Goal: Task Accomplishment & Management: Manage account settings

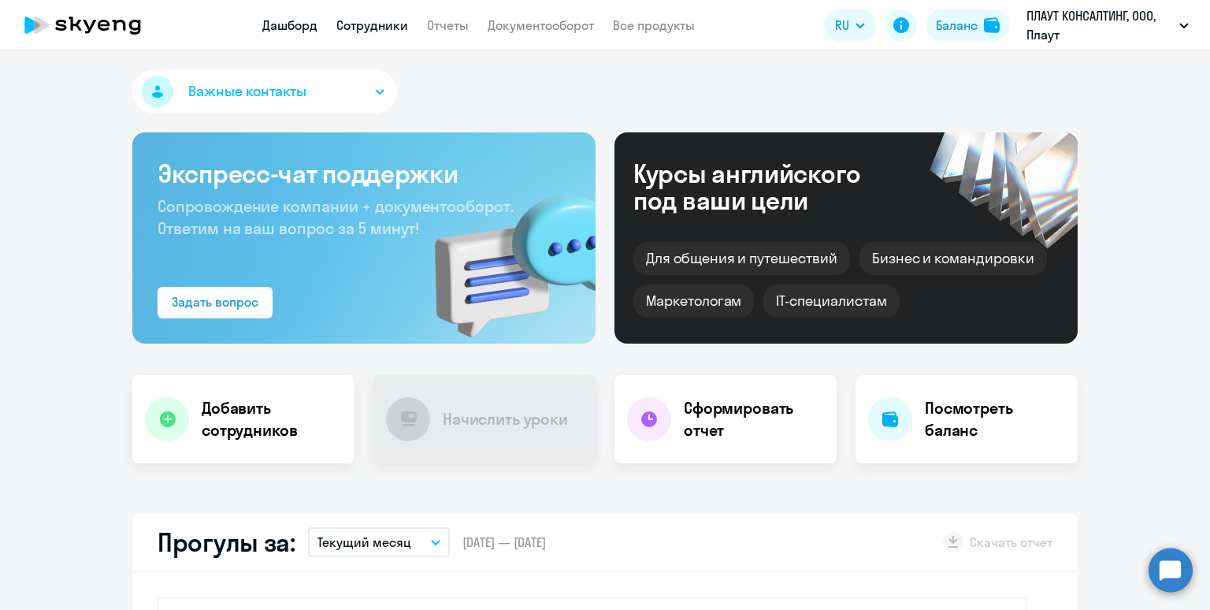
click at [385, 27] on link "Сотрудники" at bounding box center [372, 25] width 72 height 16
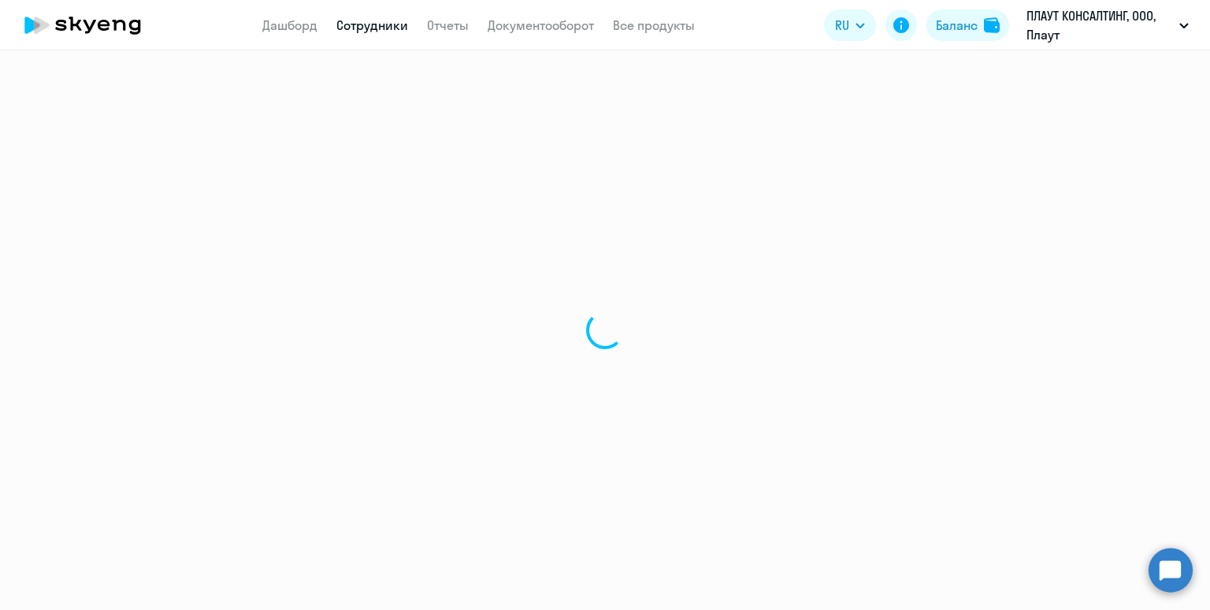
select select "30"
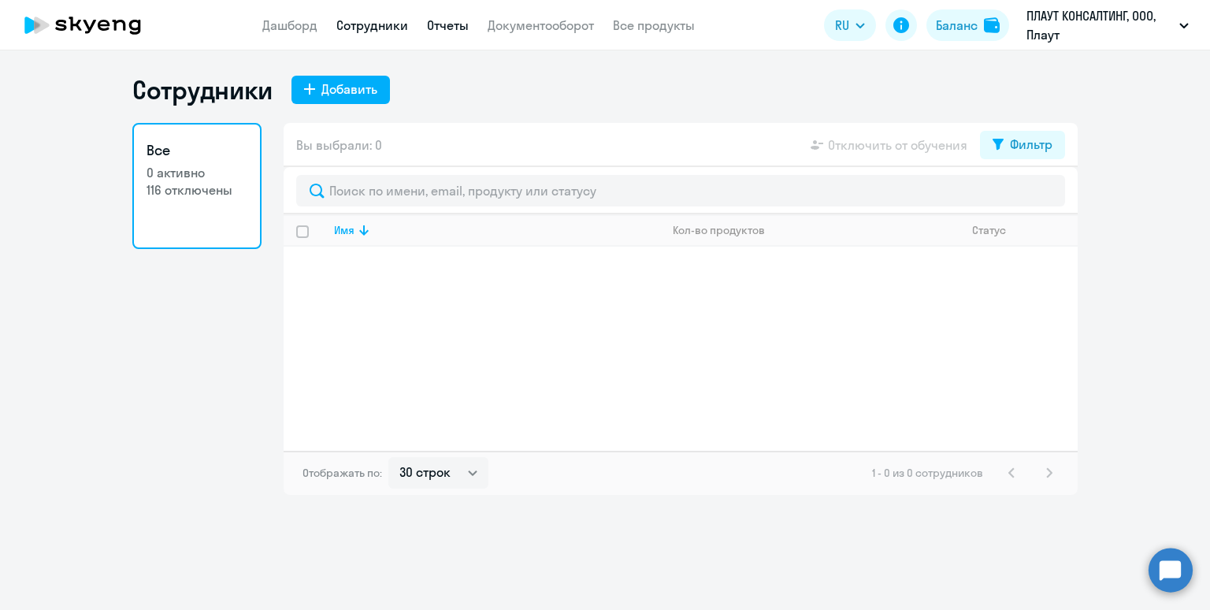
click at [434, 26] on link "Отчеты" at bounding box center [448, 25] width 42 height 16
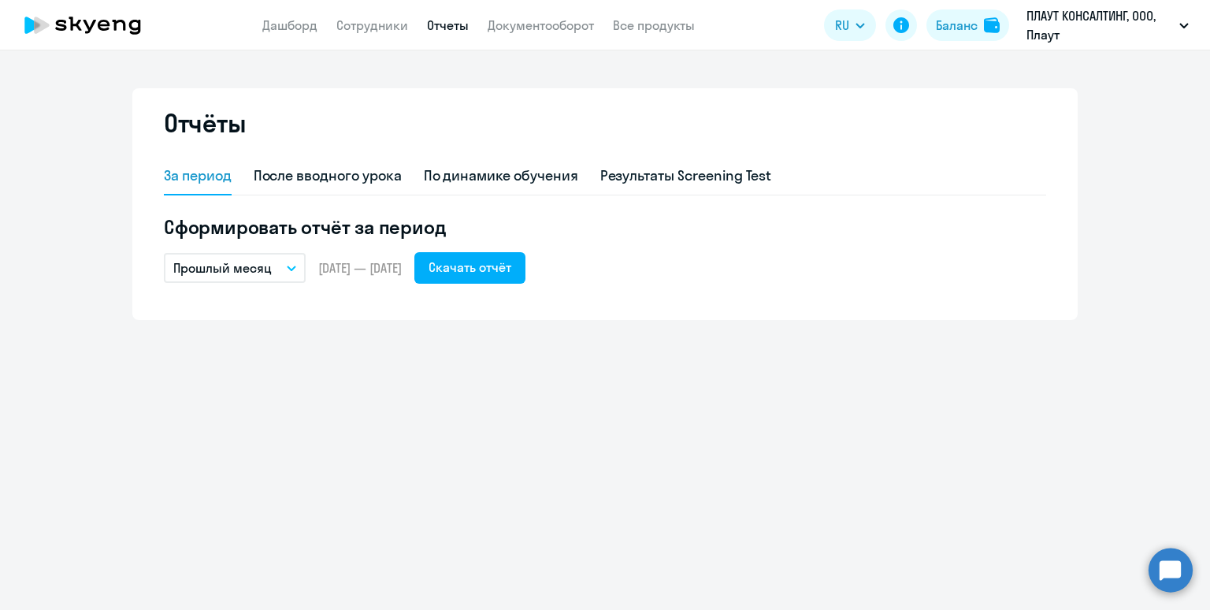
click at [333, 24] on nav "Дашборд Сотрудники Отчеты Документооборот Все продукты" at bounding box center [478, 26] width 432 height 20
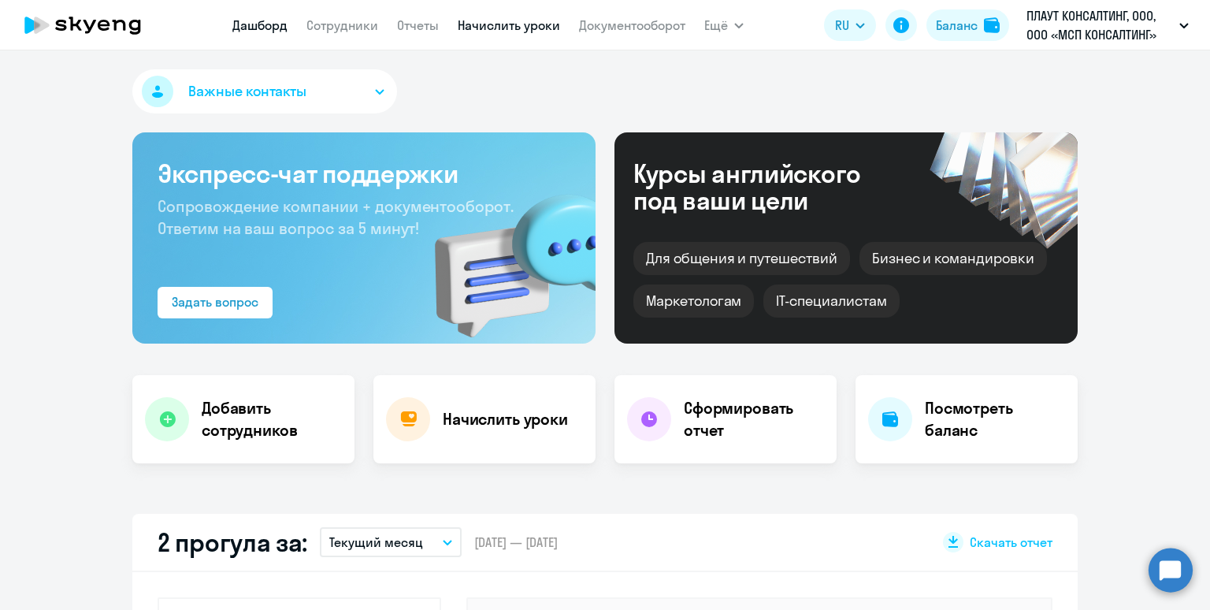
click at [480, 31] on link "Начислить уроки" at bounding box center [509, 25] width 102 height 16
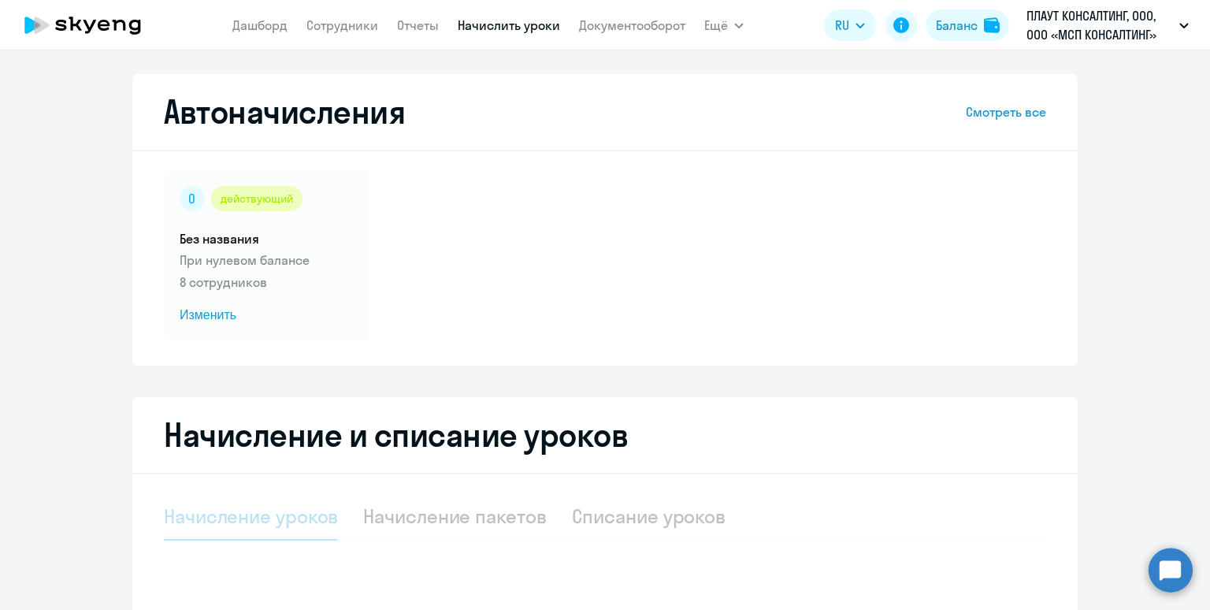
select select "10"
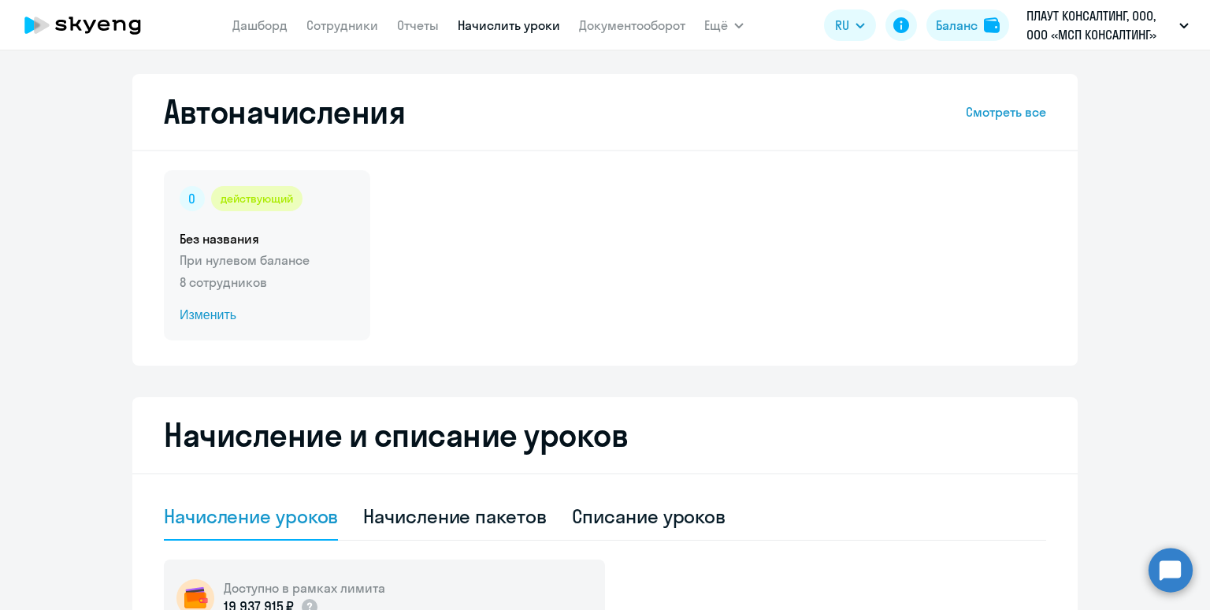
click at [293, 224] on div "действующий Без названия При нулевом балансе 8 сотрудников Изменить" at bounding box center [267, 255] width 206 height 170
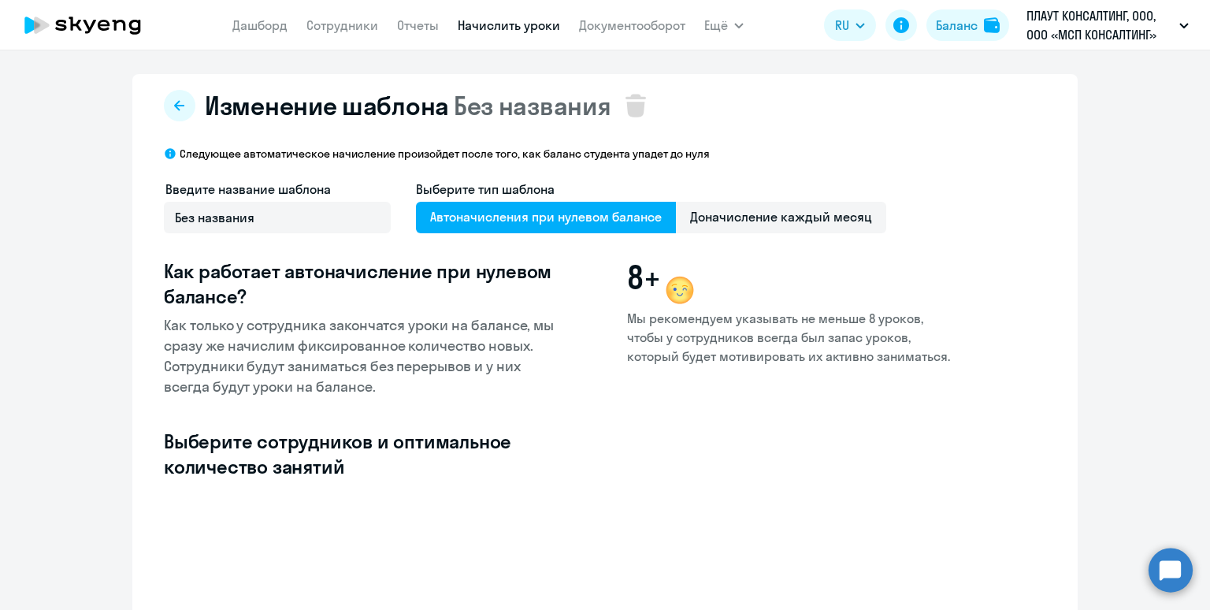
select select "10"
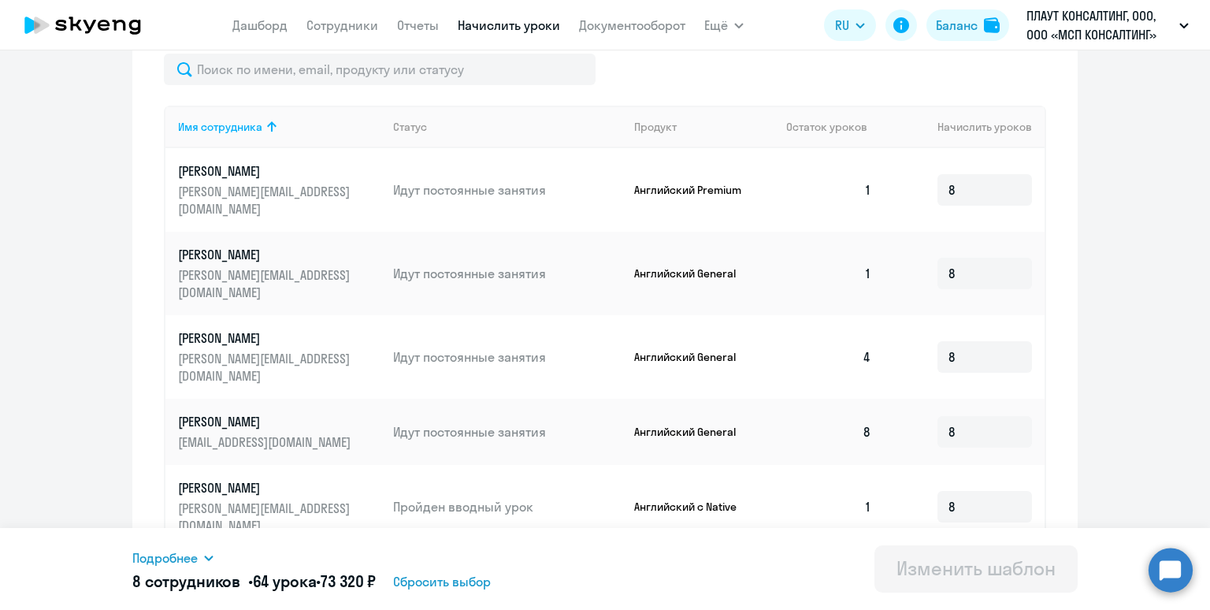
scroll to position [644, 0]
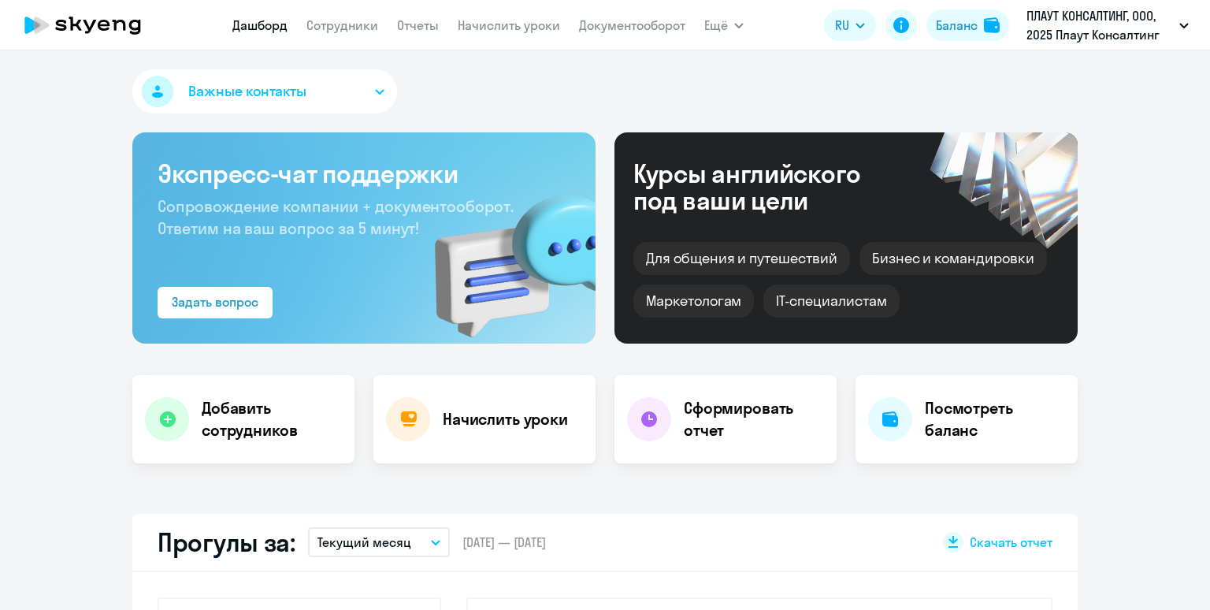
select select "30"
click at [495, 25] on link "Начислить уроки" at bounding box center [509, 25] width 102 height 16
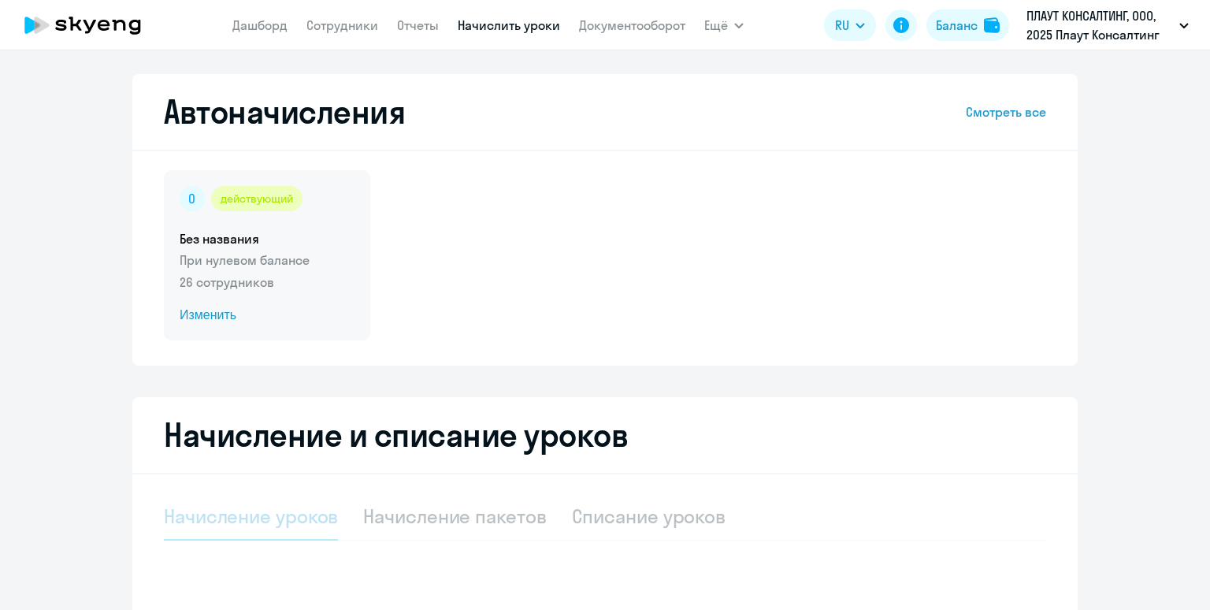
click at [321, 232] on h5 "Без названия" at bounding box center [267, 238] width 175 height 17
select select "10"
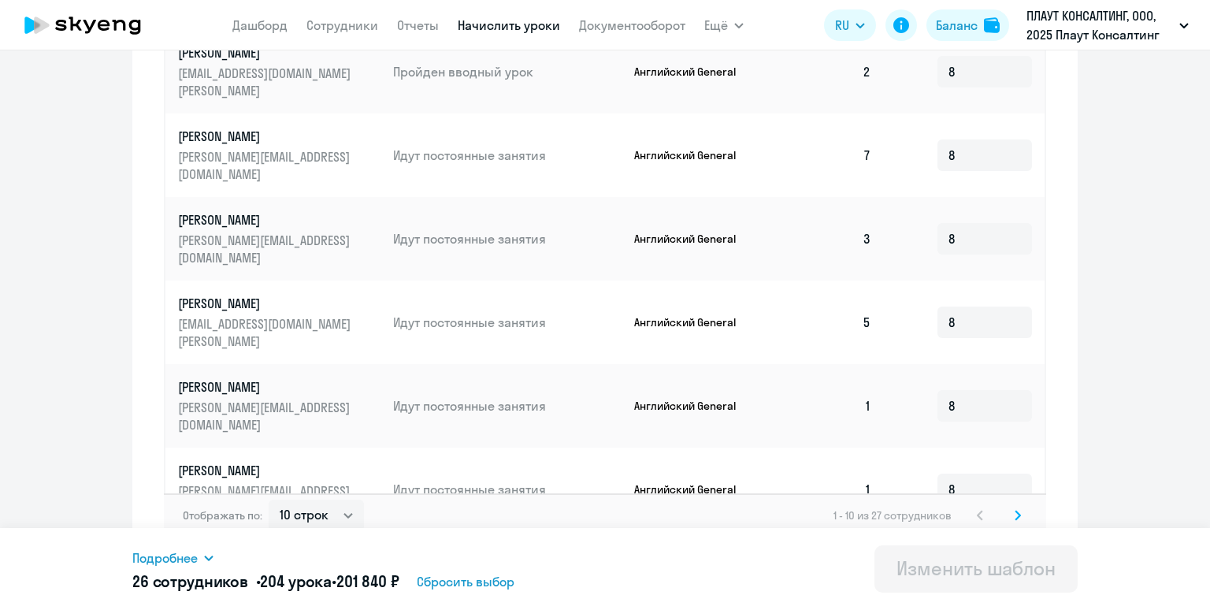
scroll to position [790, 0]
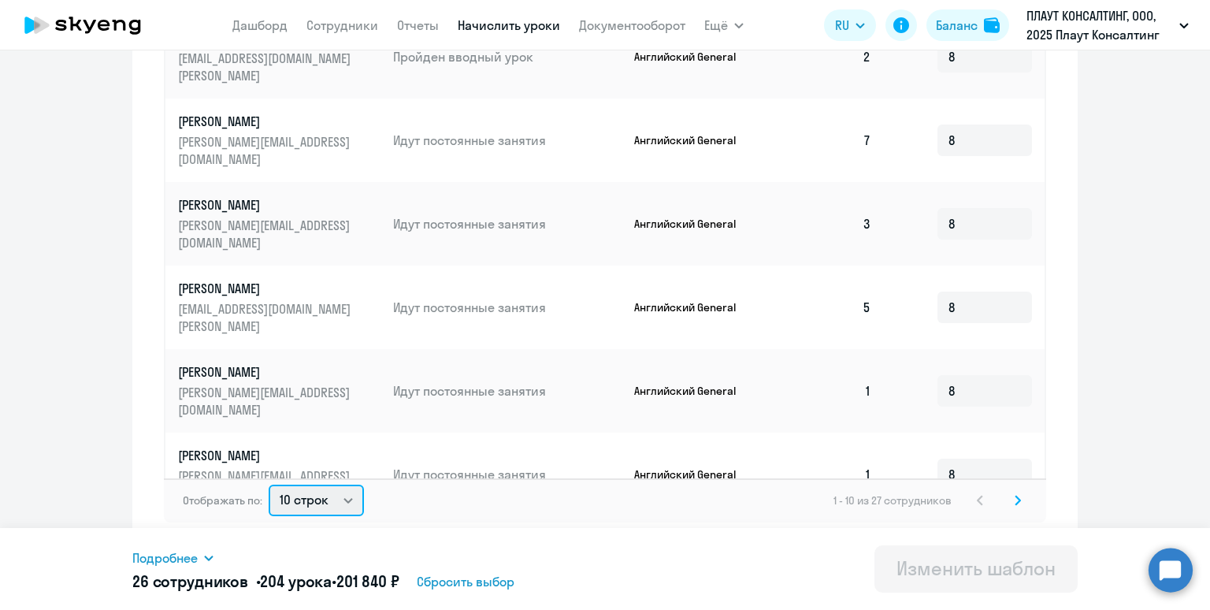
click at [315, 506] on select "10 строк 30 строк 50 строк" at bounding box center [316, 500] width 95 height 32
select select "50"
click at [269, 484] on select "10 строк 30 строк 50 строк" at bounding box center [316, 500] width 95 height 32
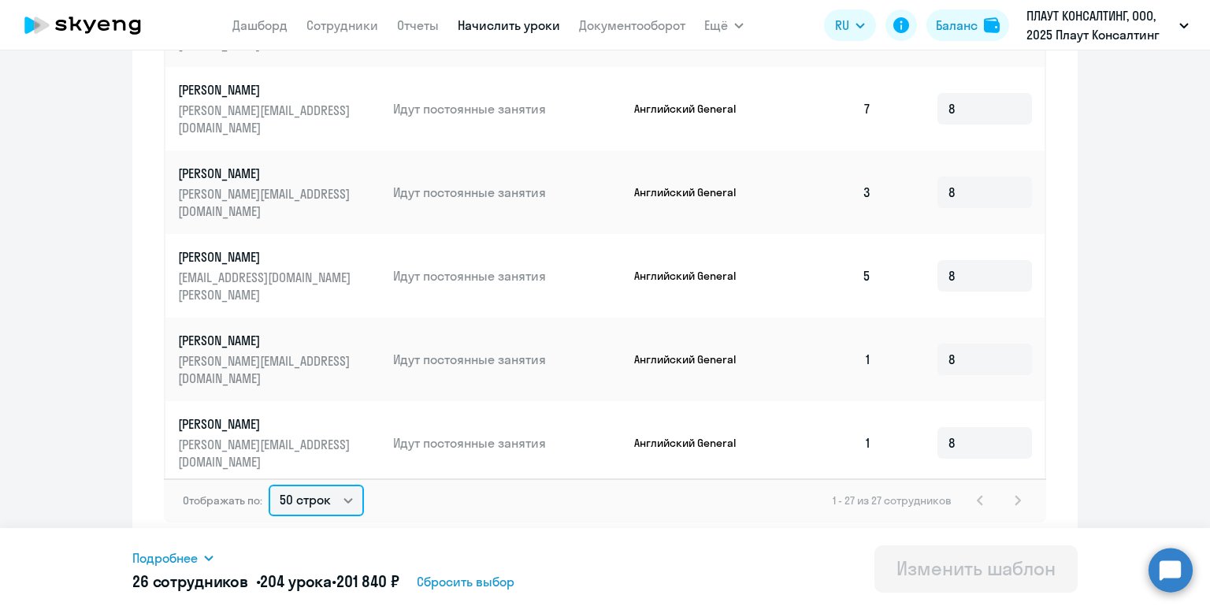
scroll to position [0, 0]
